Goal: Task Accomplishment & Management: Manage account settings

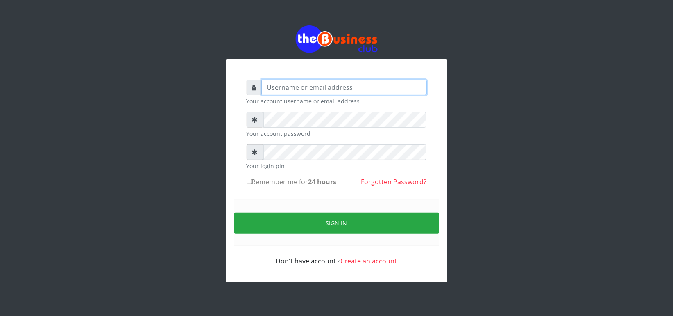
type input "Revgaly"
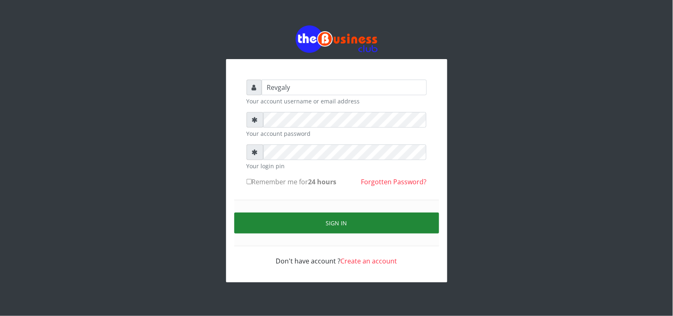
click at [267, 224] on button "Sign in" at bounding box center [336, 222] width 205 height 21
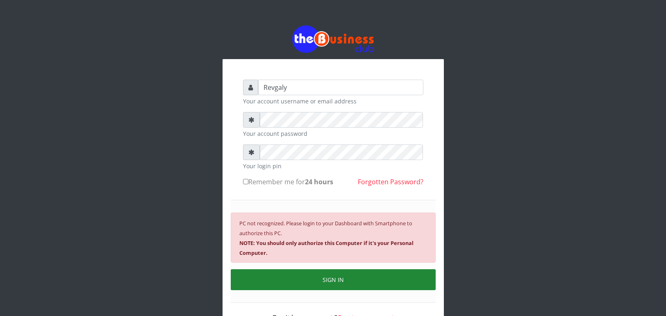
click at [311, 280] on button "SIGN IN" at bounding box center [333, 279] width 205 height 21
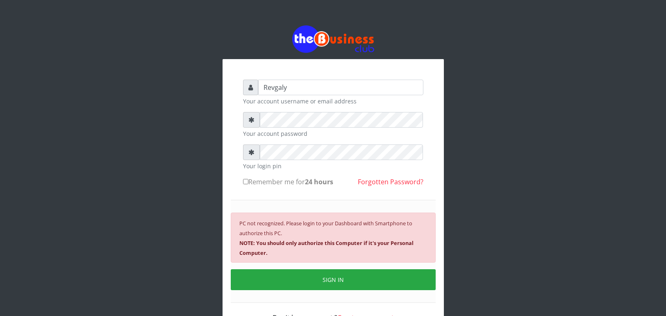
click at [243, 183] on input "Remember me for 24 hours" at bounding box center [245, 181] width 5 height 5
click at [246, 182] on input "Remember me for 24 hours" at bounding box center [245, 181] width 5 height 5
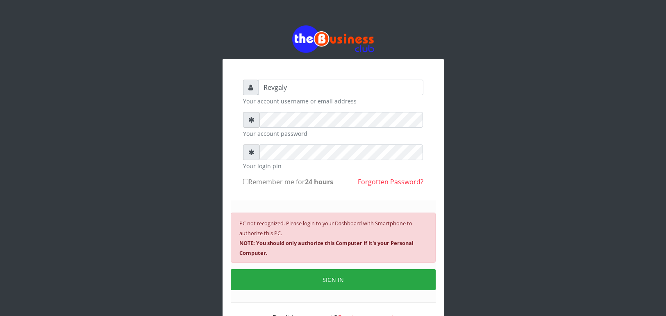
checkbox input "true"
click at [315, 273] on button "SIGN IN" at bounding box center [333, 279] width 205 height 21
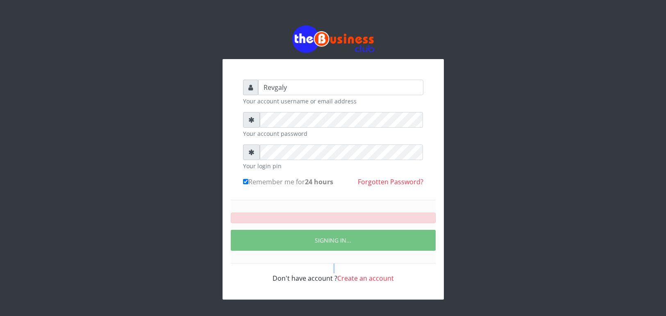
click at [315, 273] on div "Don't have account ? Create an account" at bounding box center [333, 273] width 180 height 20
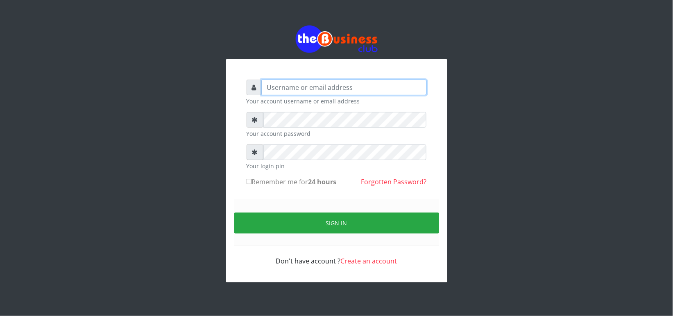
type input "Revgaly"
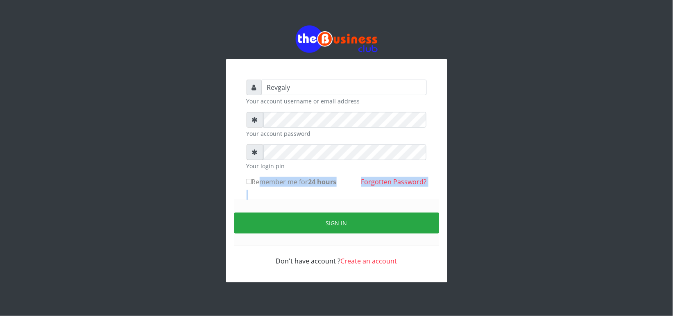
drag, startPoint x: 251, startPoint y: 185, endPoint x: 176, endPoint y: 204, distance: 76.9
click at [176, 204] on div "Revgaly Your account username or email address Your account password Your login…" at bounding box center [336, 153] width 467 height 307
click at [249, 182] on input "Remember me for 24 hours" at bounding box center [249, 181] width 5 height 5
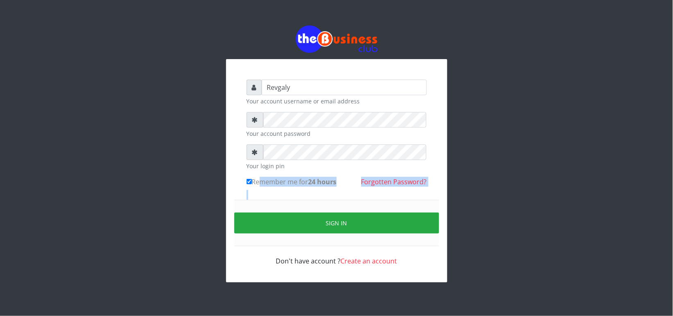
click at [247, 179] on input "Remember me for 24 hours" at bounding box center [249, 181] width 5 height 5
checkbox input "false"
drag, startPoint x: 109, startPoint y: 4, endPoint x: -48, endPoint y: 48, distance: 163.4
click at [0, 48] on html "Revgaly Your account username or email address Your account password Your login…" at bounding box center [336, 153] width 673 height 307
click at [22, 89] on div "Revgaly Your account username or email address Your account password Your login…" at bounding box center [336, 153] width 673 height 307
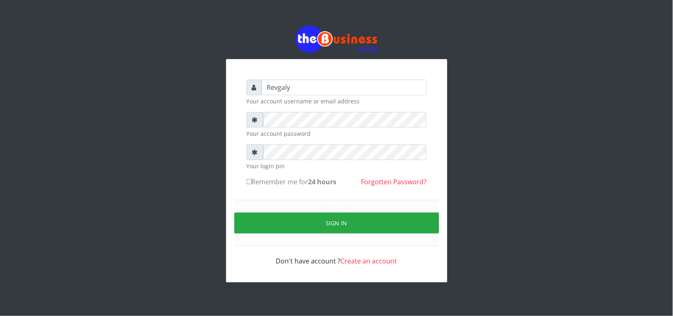
click at [22, 89] on div "Revgaly Your account username or email address Your account password Your login…" at bounding box center [336, 153] width 673 height 307
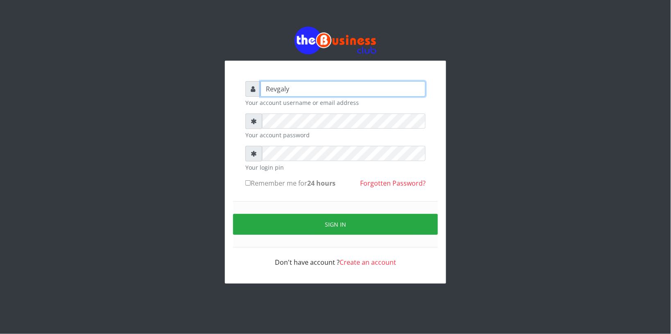
click at [297, 91] on input "Revgaly" at bounding box center [343, 89] width 165 height 16
type input "R"
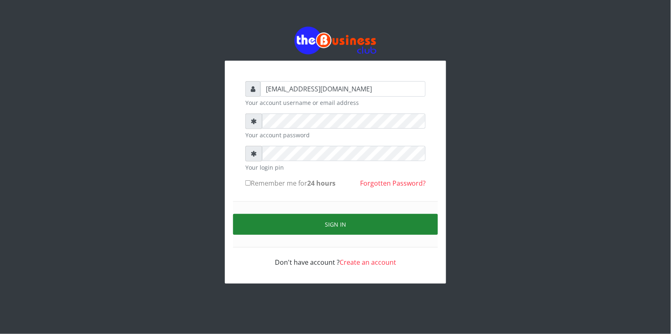
click at [267, 225] on button "Sign in" at bounding box center [335, 224] width 205 height 21
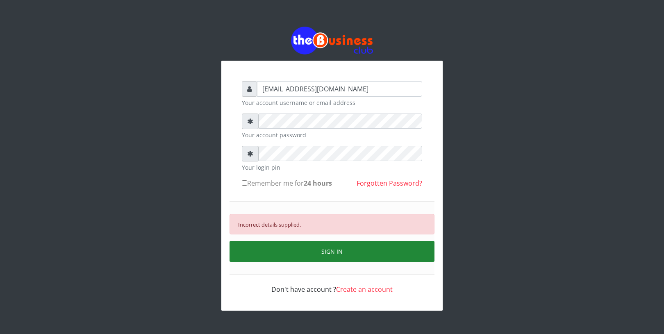
click at [279, 246] on button "SIGN IN" at bounding box center [332, 251] width 205 height 21
click at [262, 243] on button "SIGN IN" at bounding box center [332, 251] width 205 height 21
click at [324, 251] on button "SIGN IN" at bounding box center [332, 251] width 205 height 21
click at [324, 250] on button "SIGN IN" at bounding box center [332, 251] width 205 height 21
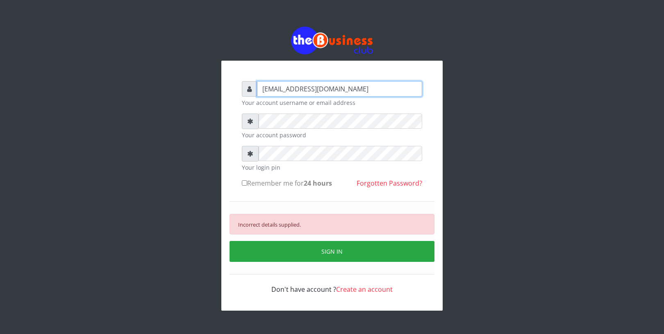
type input "Revgaly"
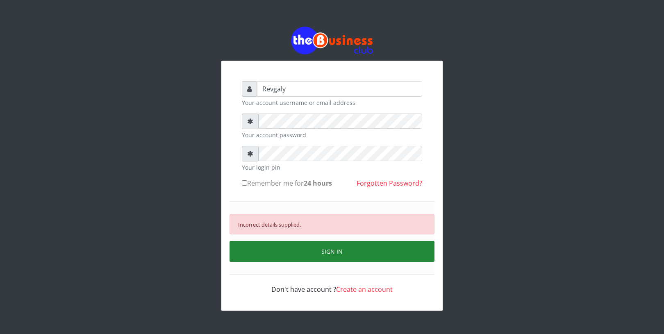
click at [294, 248] on button "SIGN IN" at bounding box center [332, 251] width 205 height 21
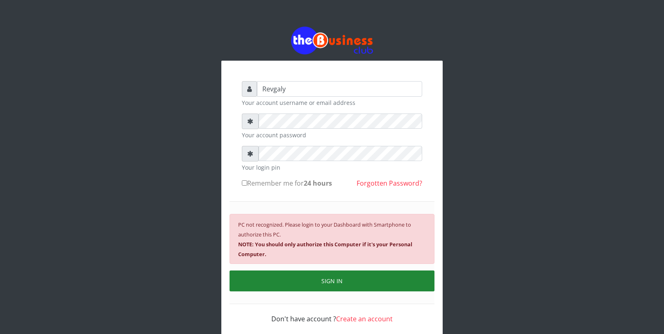
click at [296, 275] on button "SIGN IN" at bounding box center [332, 281] width 205 height 21
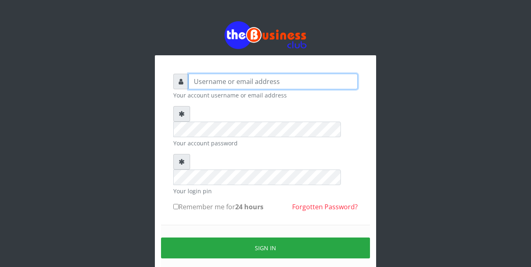
click at [236, 82] on input "text" at bounding box center [273, 82] width 169 height 16
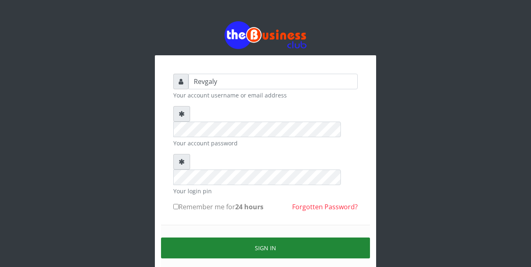
click at [203, 238] on button "Sign in" at bounding box center [265, 248] width 209 height 21
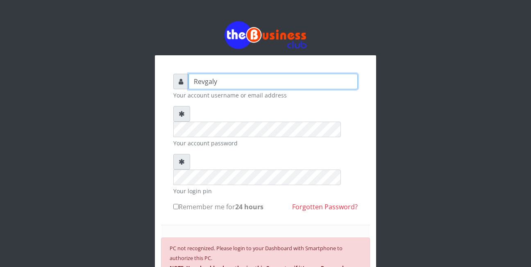
click at [226, 77] on input "Revgaly" at bounding box center [273, 82] width 169 height 16
type input "R"
type input "galygarba@gmail.com"
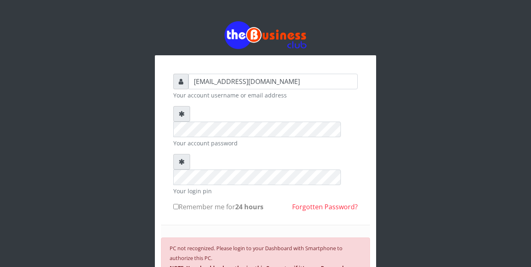
click at [177, 204] on input "Remember me for 24 hours" at bounding box center [175, 206] width 5 height 5
checkbox input "true"
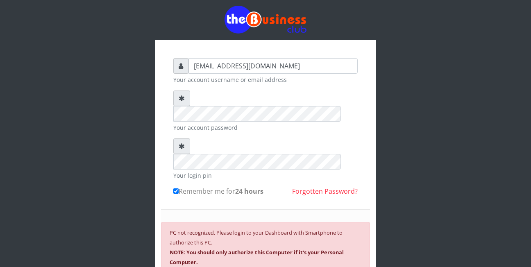
scroll to position [33, 0]
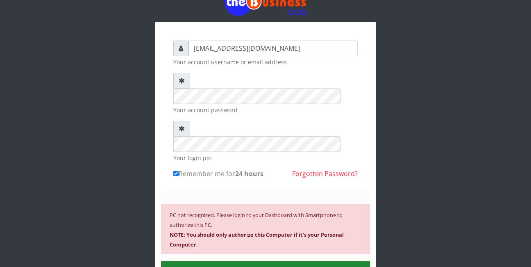
click at [295, 261] on button "SIGN IN" at bounding box center [265, 271] width 209 height 21
click at [241, 261] on button "SIGN IN" at bounding box center [265, 271] width 209 height 21
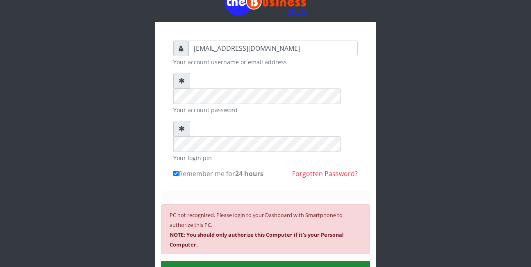
click at [241, 261] on button "SIGN IN" at bounding box center [265, 271] width 209 height 21
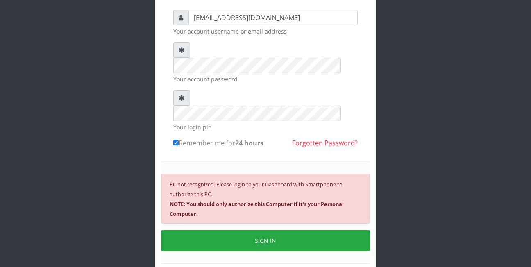
scroll to position [85, 0]
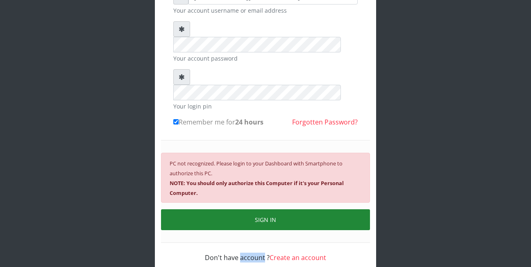
click at [268, 209] on button "SIGN IN" at bounding box center [265, 219] width 209 height 21
